Goal: Information Seeking & Learning: Find specific fact

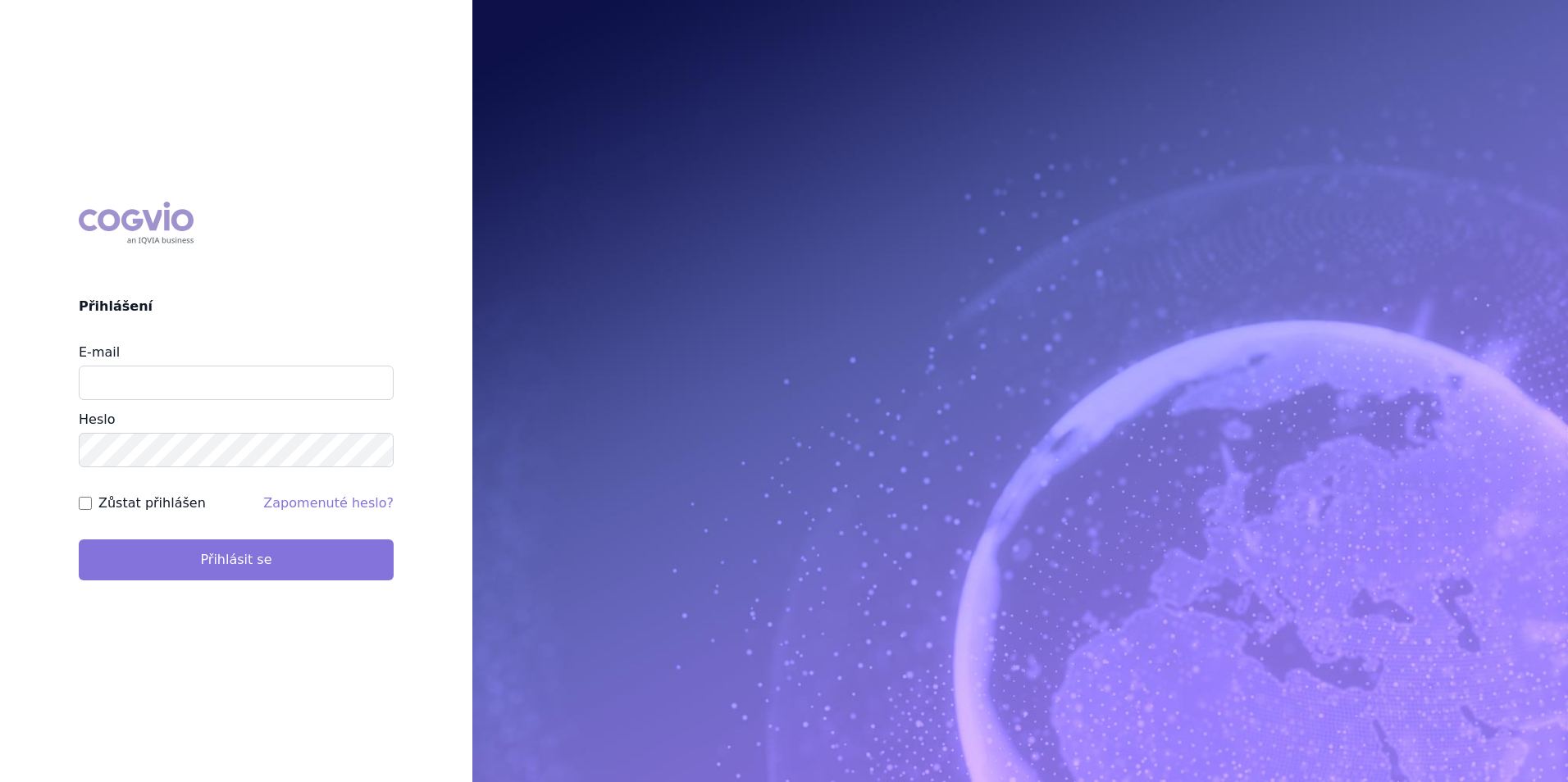
type input "apolena.koklarova@vzp.cz"
click at [254, 552] on button "Přihlásit se" at bounding box center [236, 560] width 315 height 41
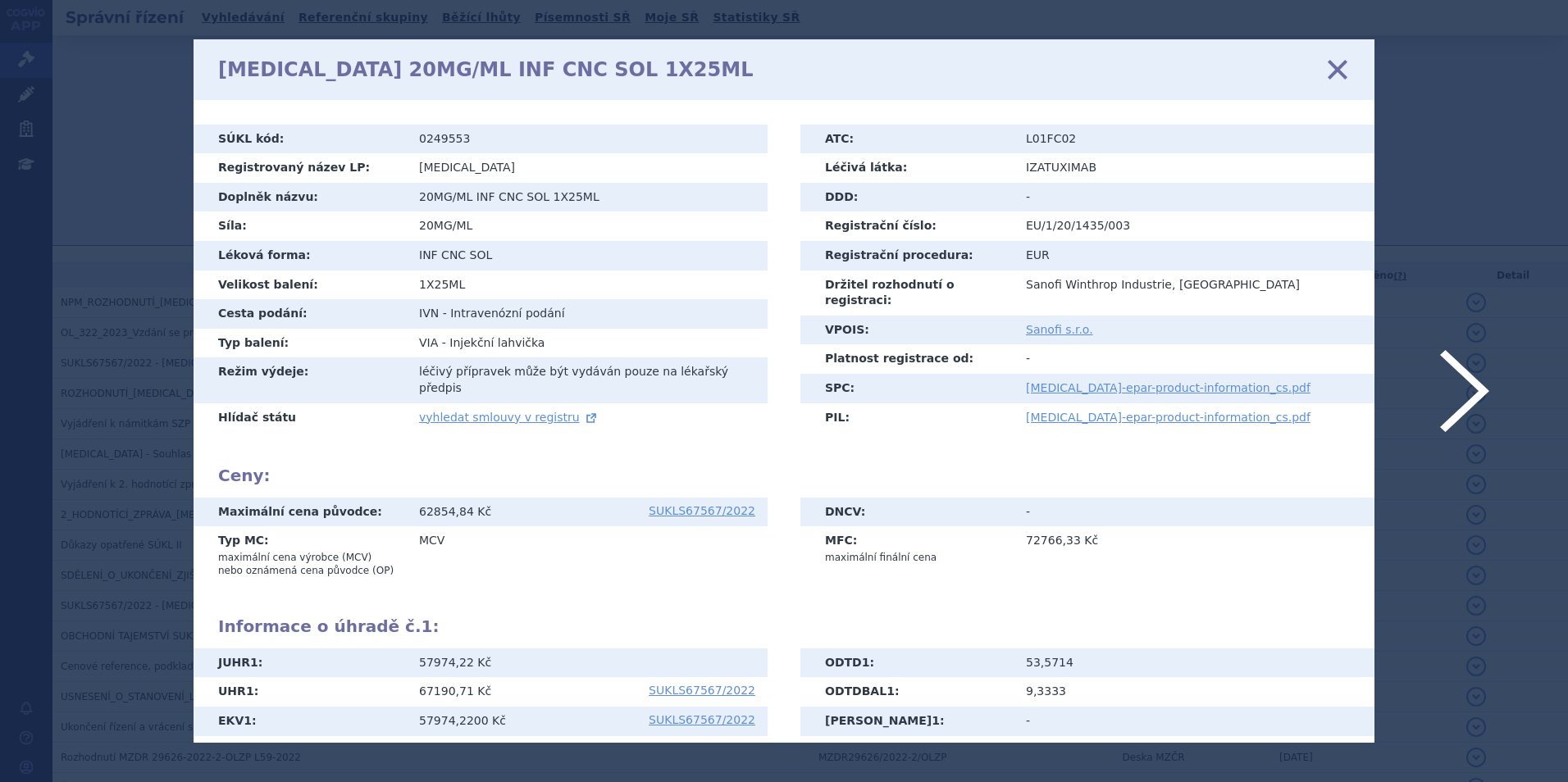
click at [1339, 66] on icon at bounding box center [1337, 68] width 34 height 34
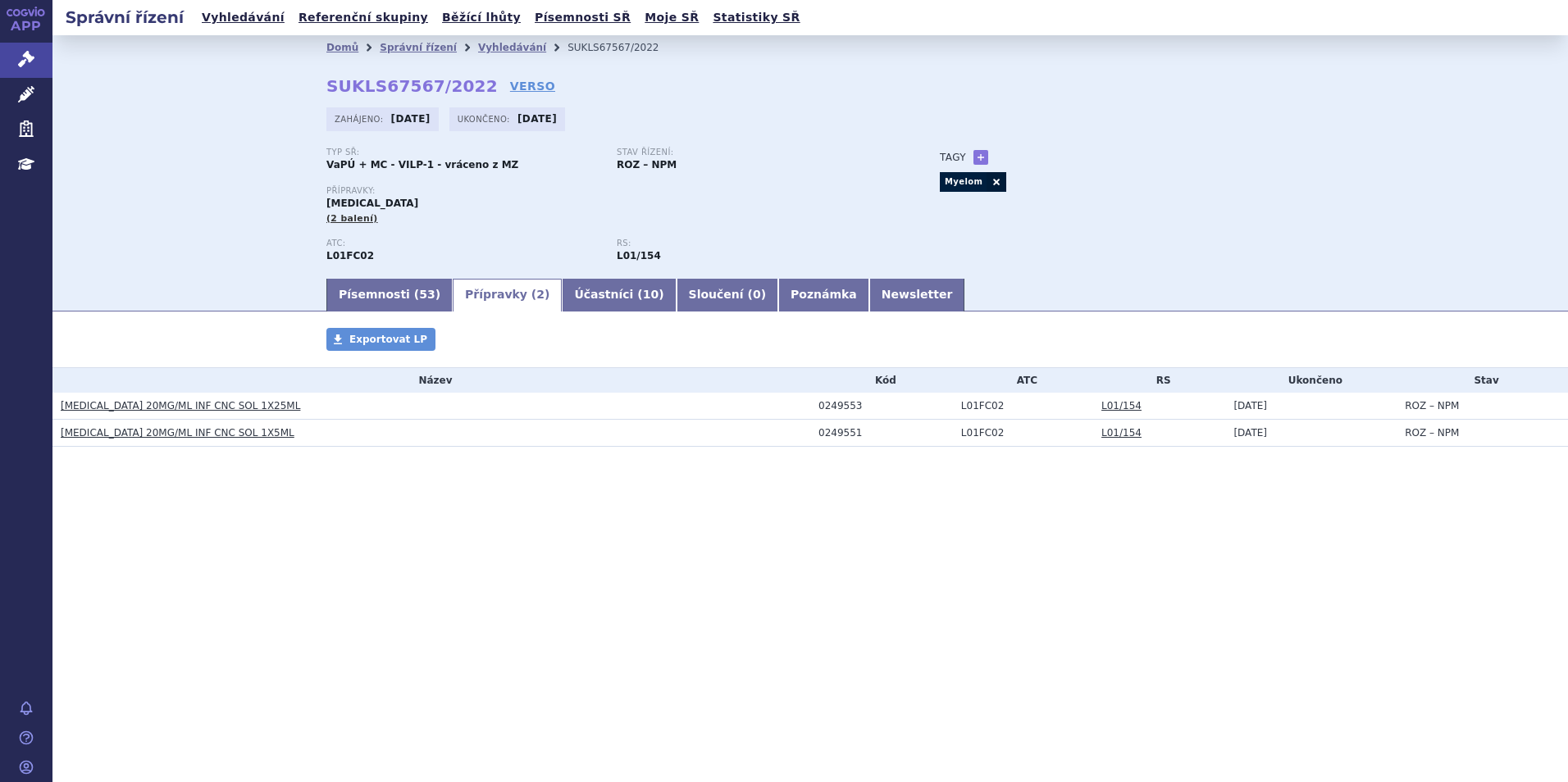
click at [502, 47] on link "Vyhledávání" at bounding box center [512, 47] width 68 height 11
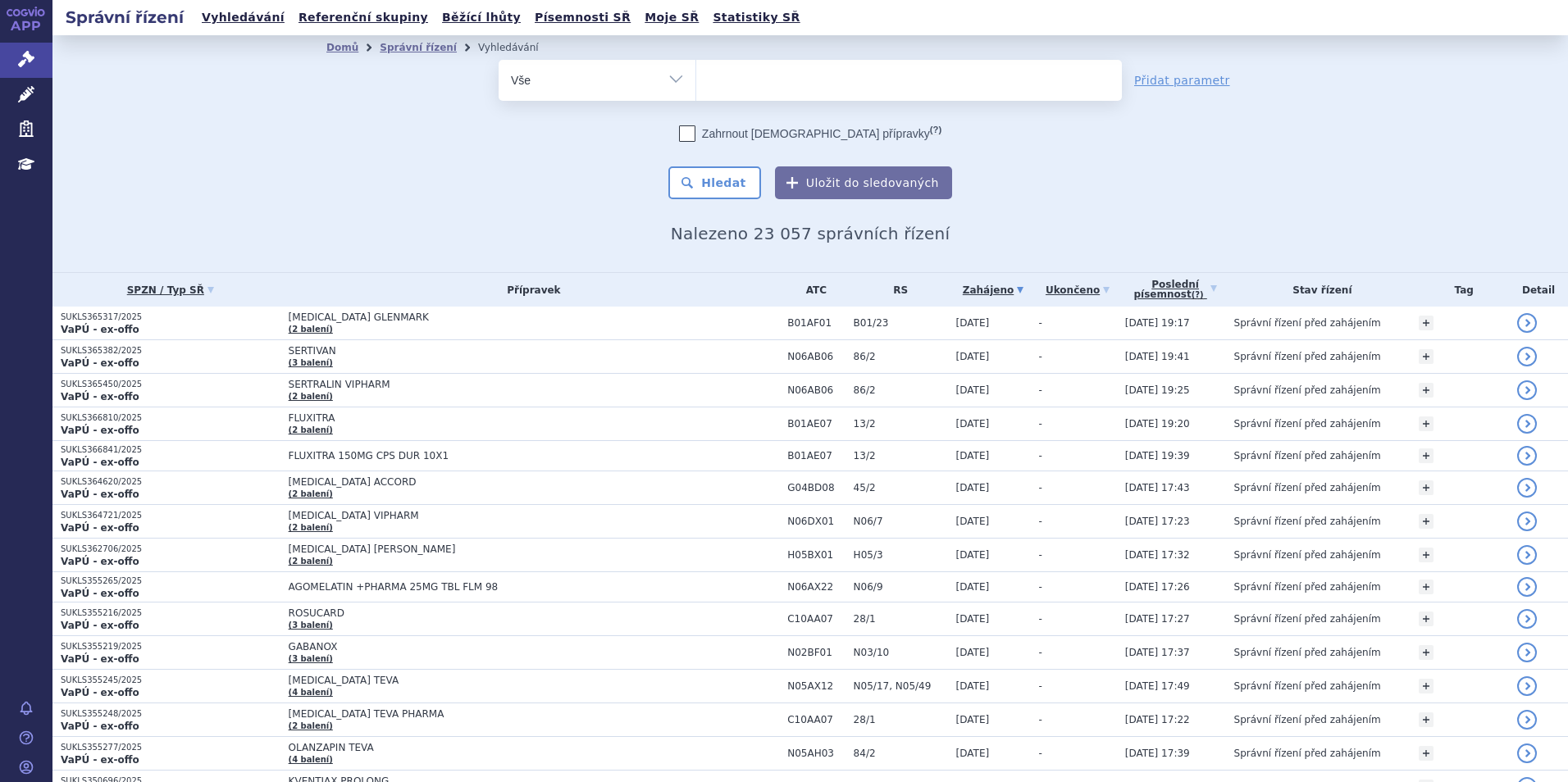
click at [821, 69] on ul at bounding box center [908, 77] width 425 height 34
click at [696, 69] on select at bounding box center [695, 80] width 1 height 41
type input "he"
type input "hetr"
type input "hetron"
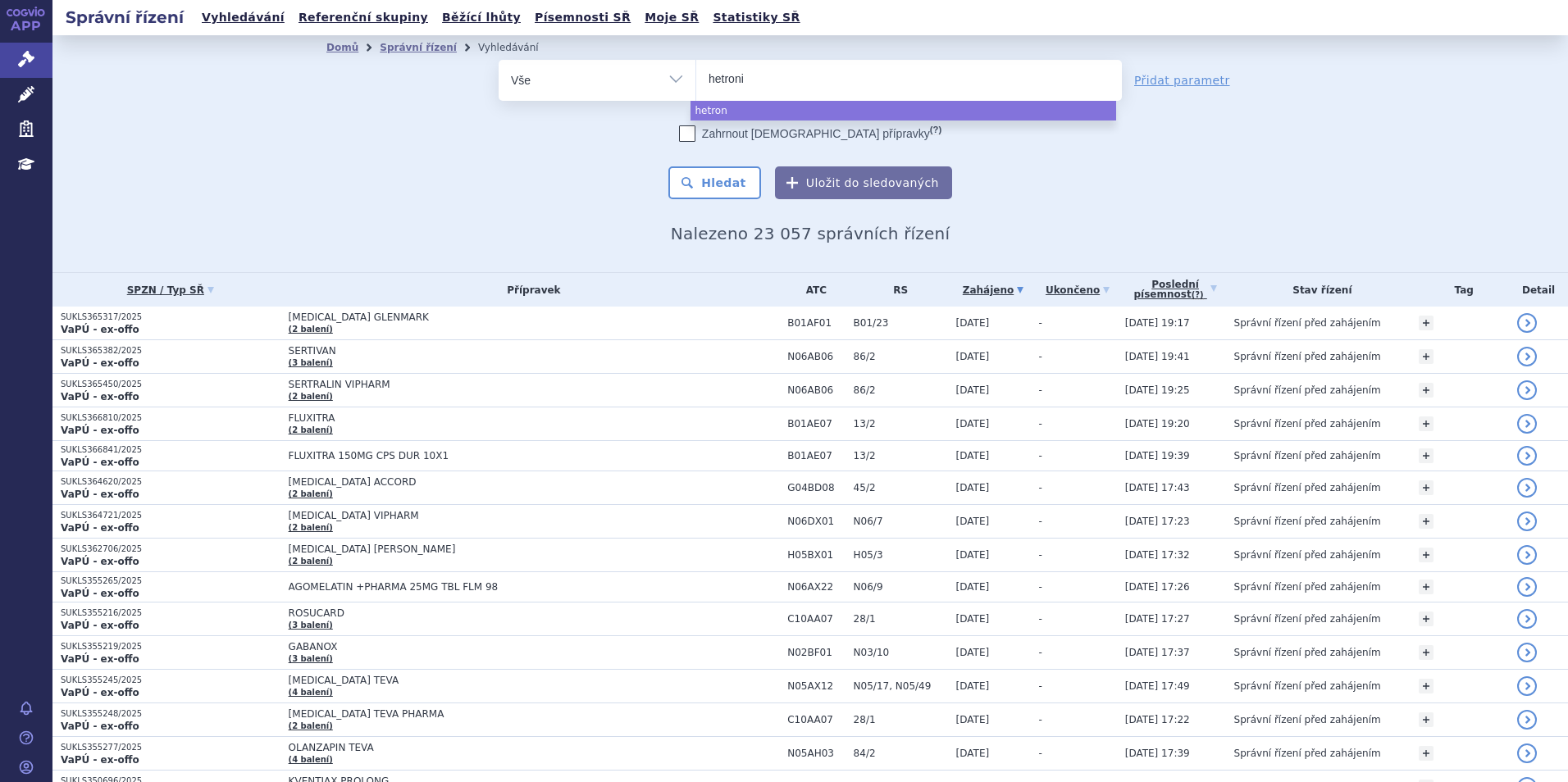
type input "hetronif"
type input "hetronifly"
select select "hetronifly"
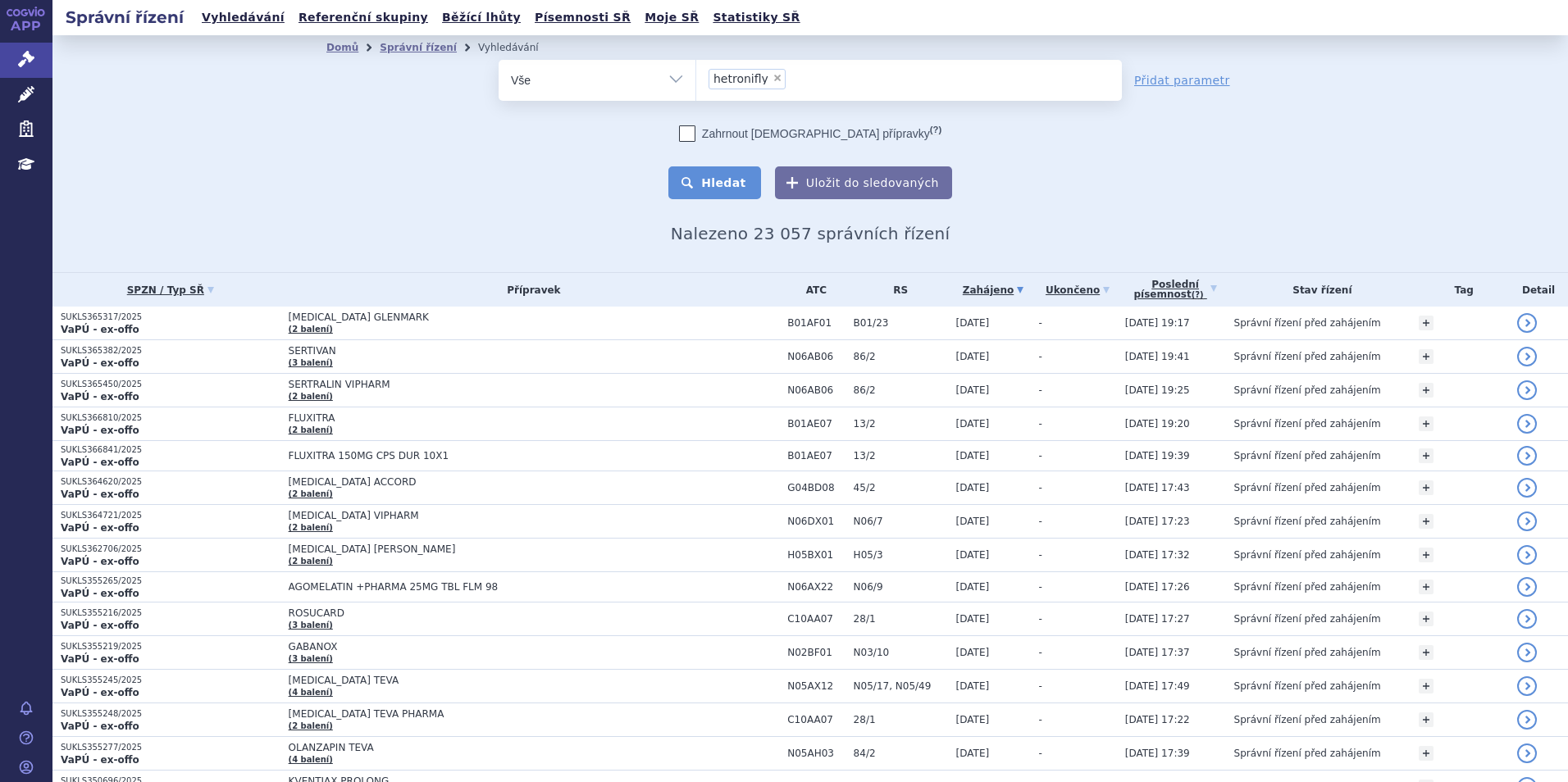
click at [692, 177] on button "Hledat" at bounding box center [715, 182] width 92 height 33
